Goal: Book appointment/travel/reservation

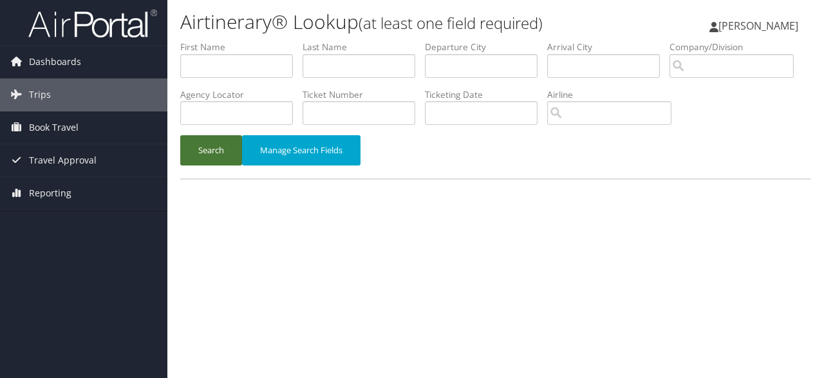
click at [231, 165] on button "Search" at bounding box center [211, 150] width 62 height 30
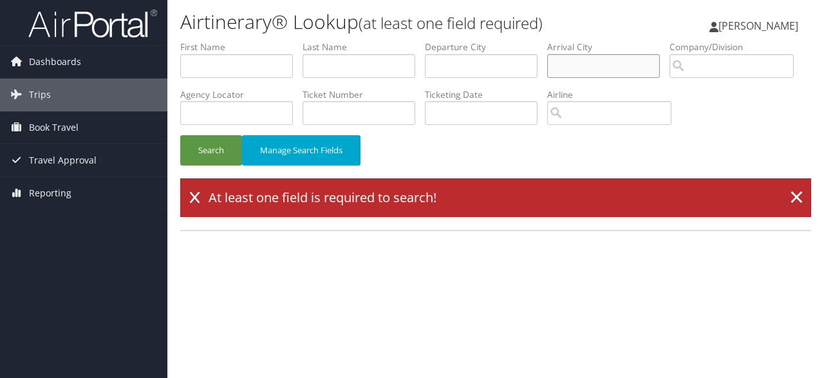
click at [615, 64] on input "text" at bounding box center [603, 66] width 113 height 24
click at [670, 78] on input "search" at bounding box center [732, 66] width 124 height 24
click at [68, 127] on span "Book Travel" at bounding box center [54, 127] width 50 height 32
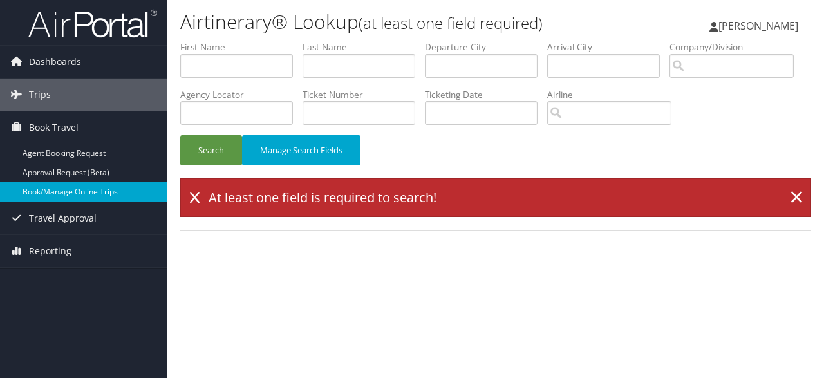
click at [71, 191] on link "Book/Manage Online Trips" at bounding box center [83, 191] width 167 height 19
click at [74, 191] on link "Book/Manage Online Trips" at bounding box center [83, 191] width 167 height 19
click at [670, 78] on input "search" at bounding box center [732, 66] width 124 height 24
click at [586, 70] on input "text" at bounding box center [603, 66] width 113 height 24
click at [529, 69] on input "text" at bounding box center [481, 66] width 113 height 24
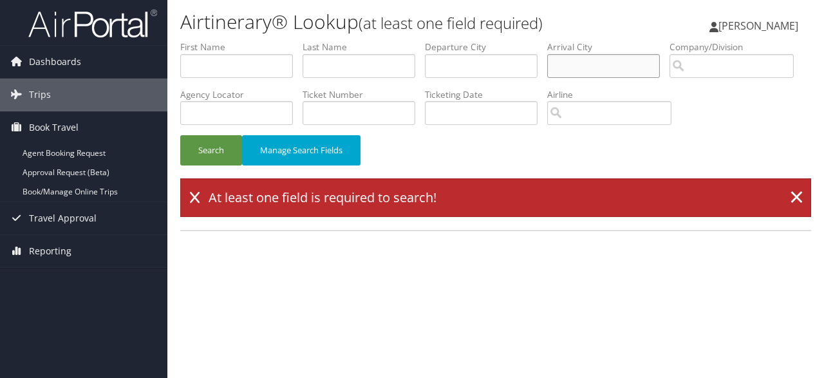
click at [610, 64] on input "text" at bounding box center [603, 66] width 113 height 24
drag, startPoint x: 617, startPoint y: 67, endPoint x: 508, endPoint y: 62, distance: 109.5
click at [547, 62] on input "dca" at bounding box center [603, 66] width 113 height 24
click at [187, 165] on button "Search" at bounding box center [211, 150] width 62 height 30
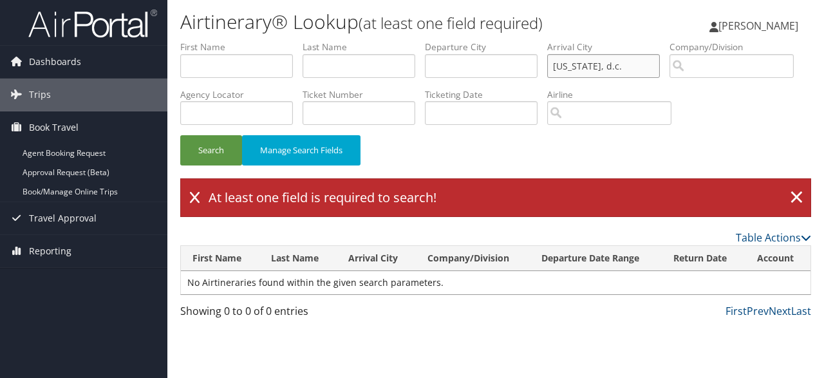
click at [621, 69] on input "[US_STATE], d.c." at bounding box center [603, 66] width 113 height 24
type input "dca"
click at [574, 164] on div "Search Manage Search Fields" at bounding box center [496, 110] width 650 height 138
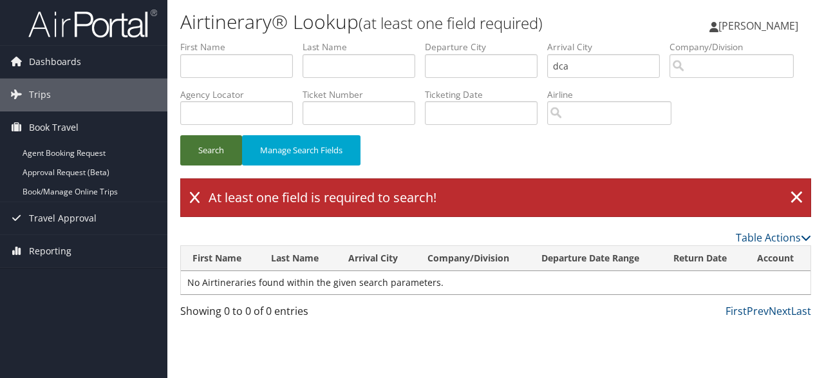
click at [207, 165] on button "Search" at bounding box center [211, 150] width 62 height 30
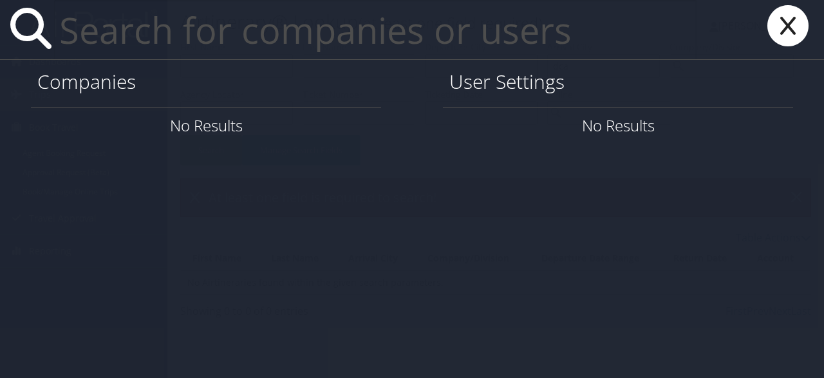
click at [766, 34] on icon at bounding box center [788, 25] width 52 height 41
